Goal: Find specific page/section: Find specific page/section

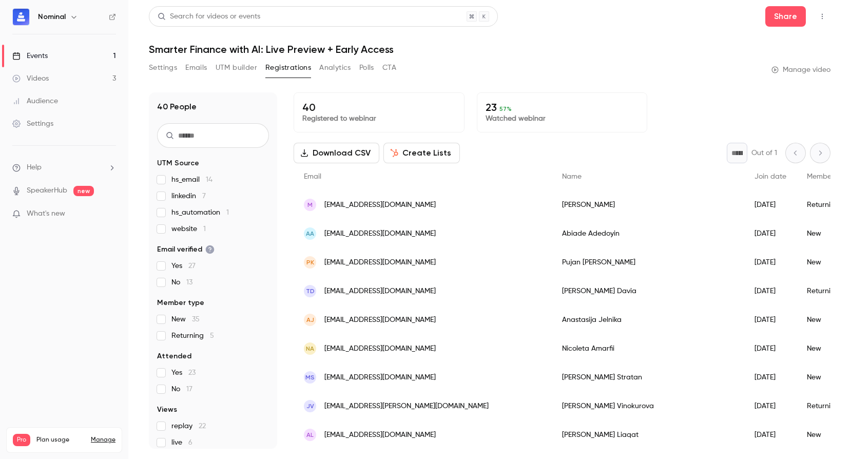
click at [56, 55] on link "Events 1" at bounding box center [64, 56] width 128 height 23
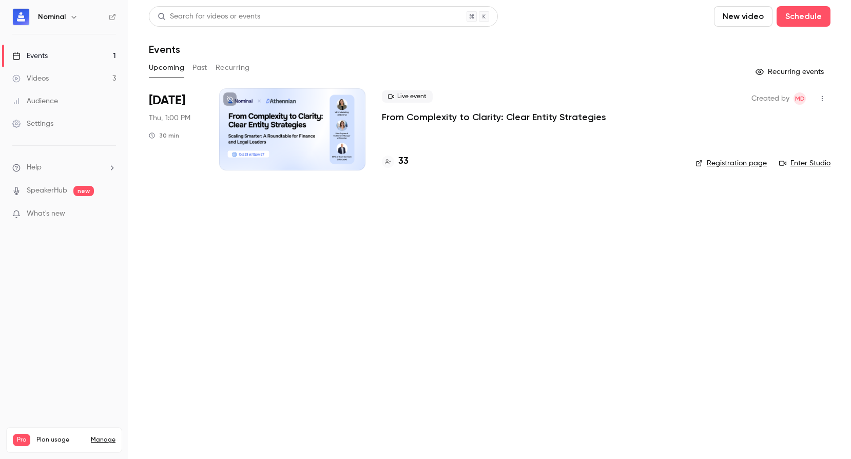
click at [402, 116] on p "From Complexity to Clarity: Clear Entity Strategies" at bounding box center [494, 117] width 224 height 12
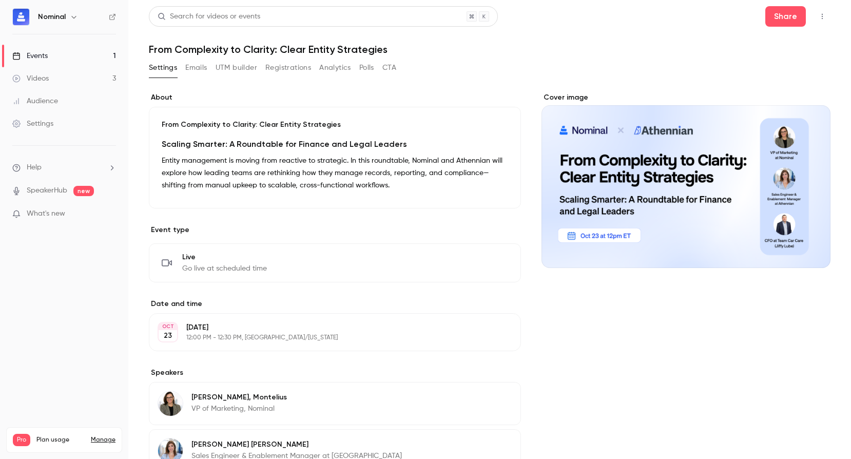
click at [286, 69] on button "Registrations" at bounding box center [288, 68] width 46 height 16
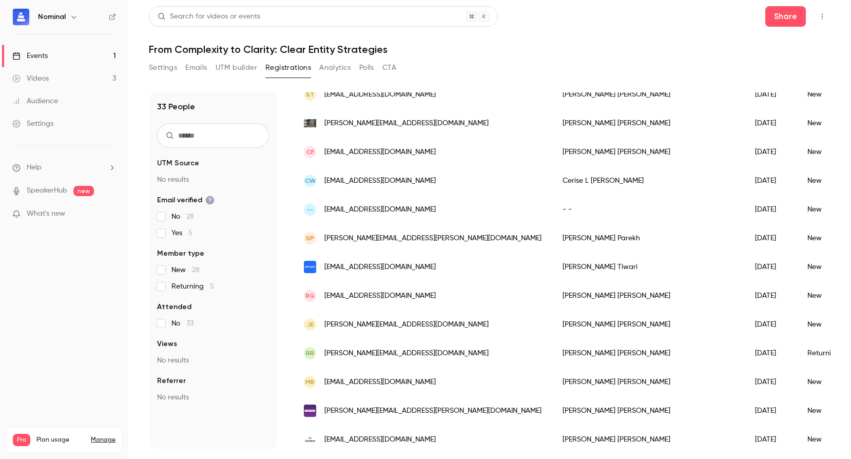
scroll to position [698, 0]
